Goal: Transaction & Acquisition: Purchase product/service

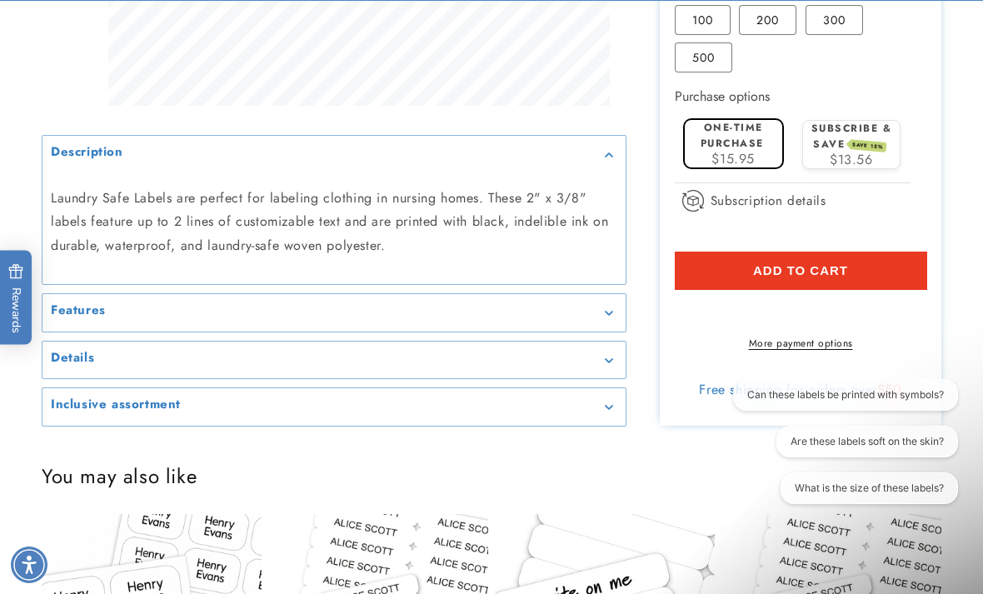
click at [81, 302] on h2 "Features" at bounding box center [78, 310] width 55 height 17
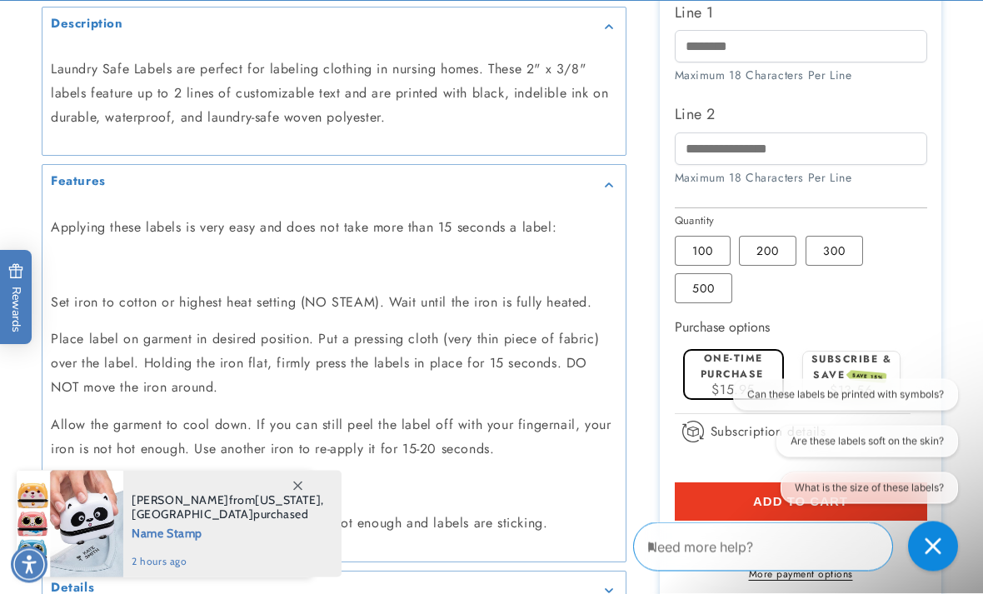
scroll to position [737, 0]
click at [755, 254] on label "200 Variant sold out or unavailable" at bounding box center [767, 250] width 57 height 30
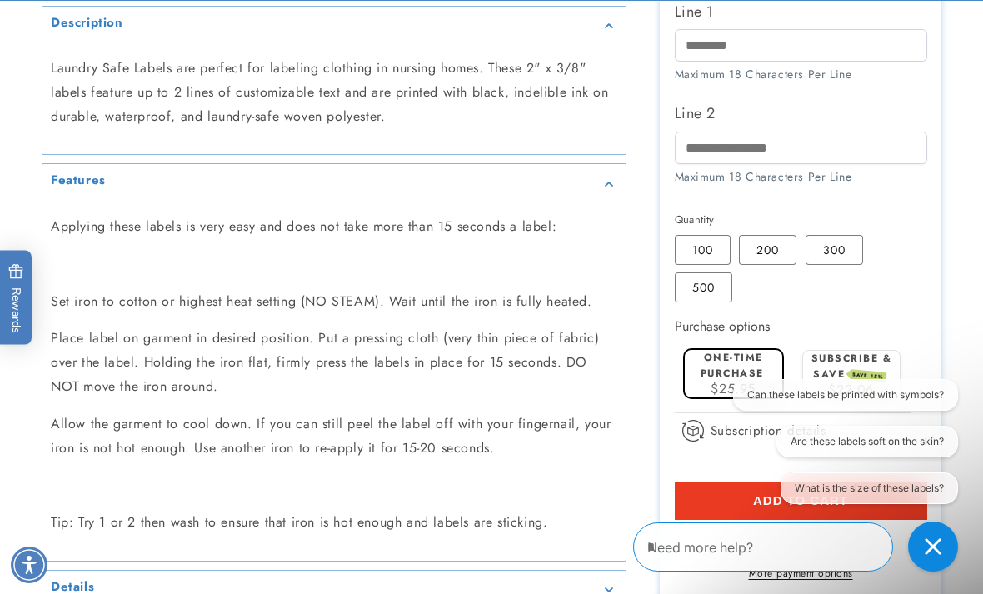
click at [704, 261] on label "100 Variant sold out or unavailable" at bounding box center [703, 250] width 56 height 30
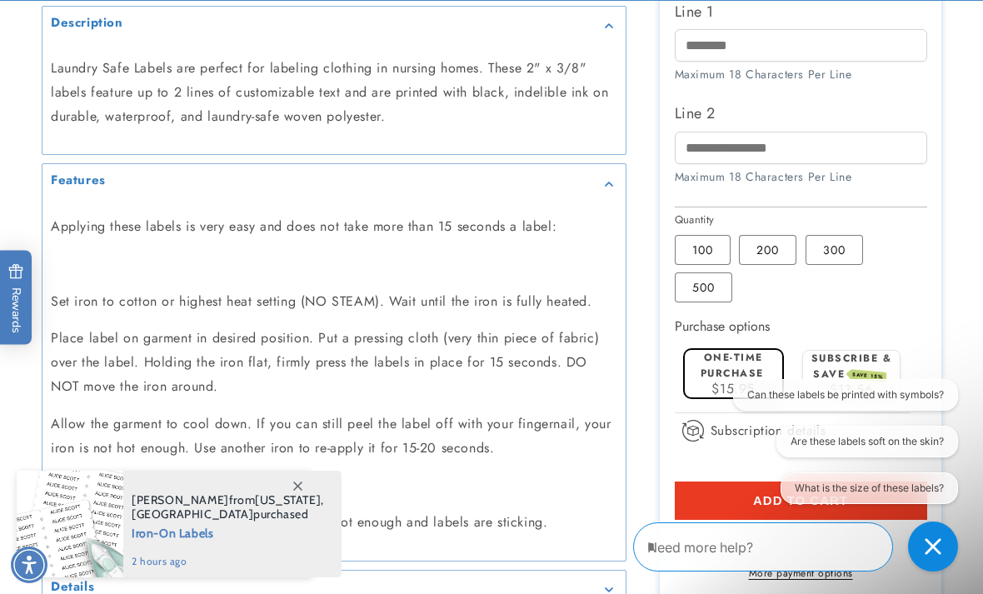
click at [765, 265] on label "200 Variant sold out or unavailable" at bounding box center [767, 250] width 57 height 30
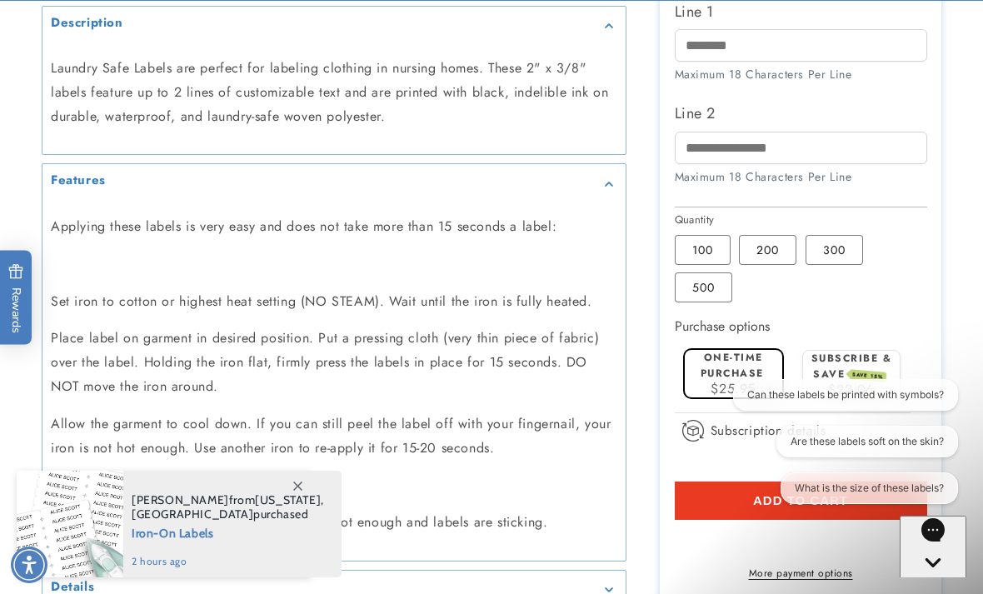
click at [841, 265] on label "300 Variant sold out or unavailable" at bounding box center [833, 250] width 57 height 30
